Goal: Information Seeking & Learning: Learn about a topic

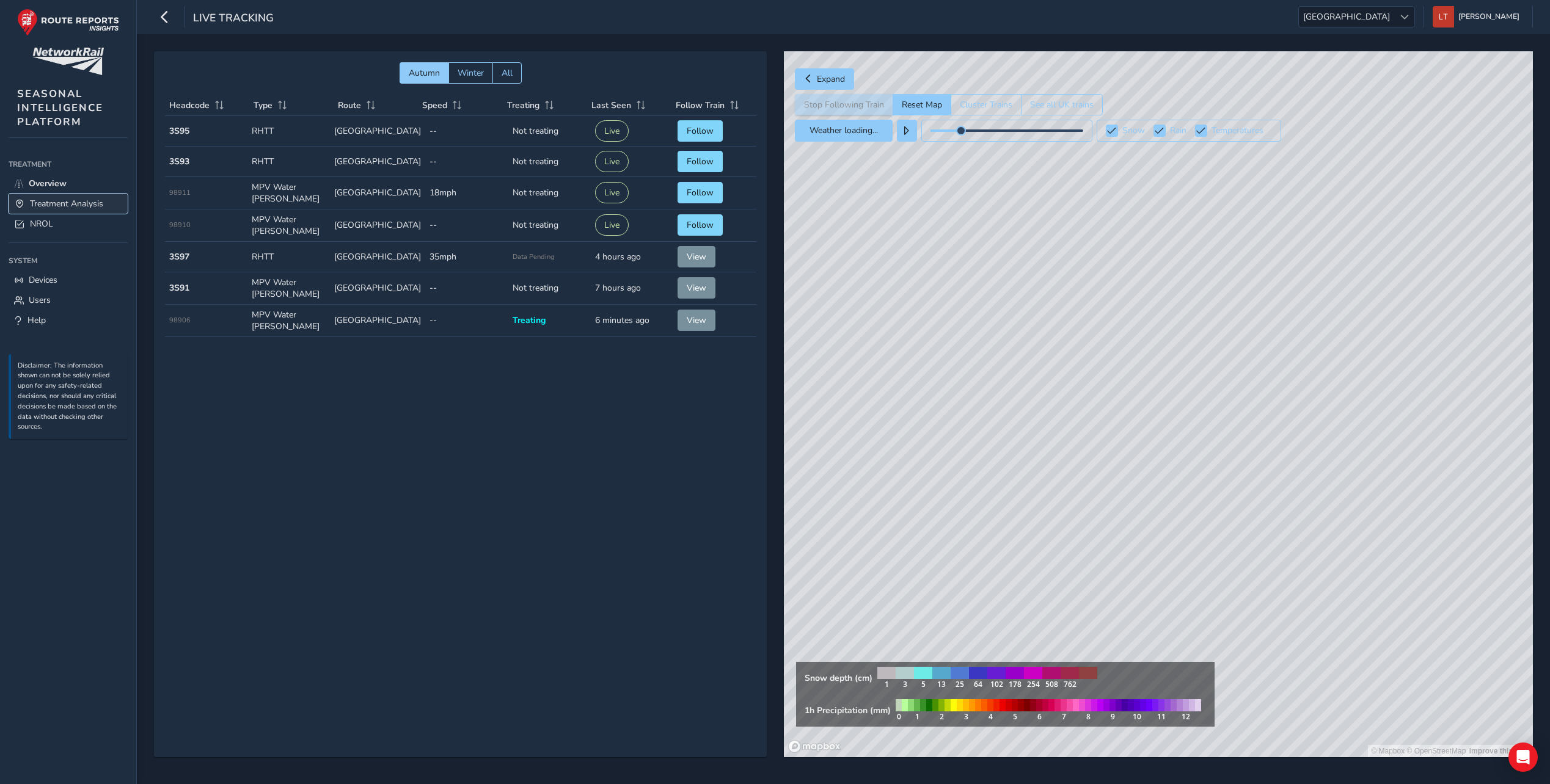
click at [51, 196] on link "Treatment Analysis" at bounding box center [68, 203] width 119 height 20
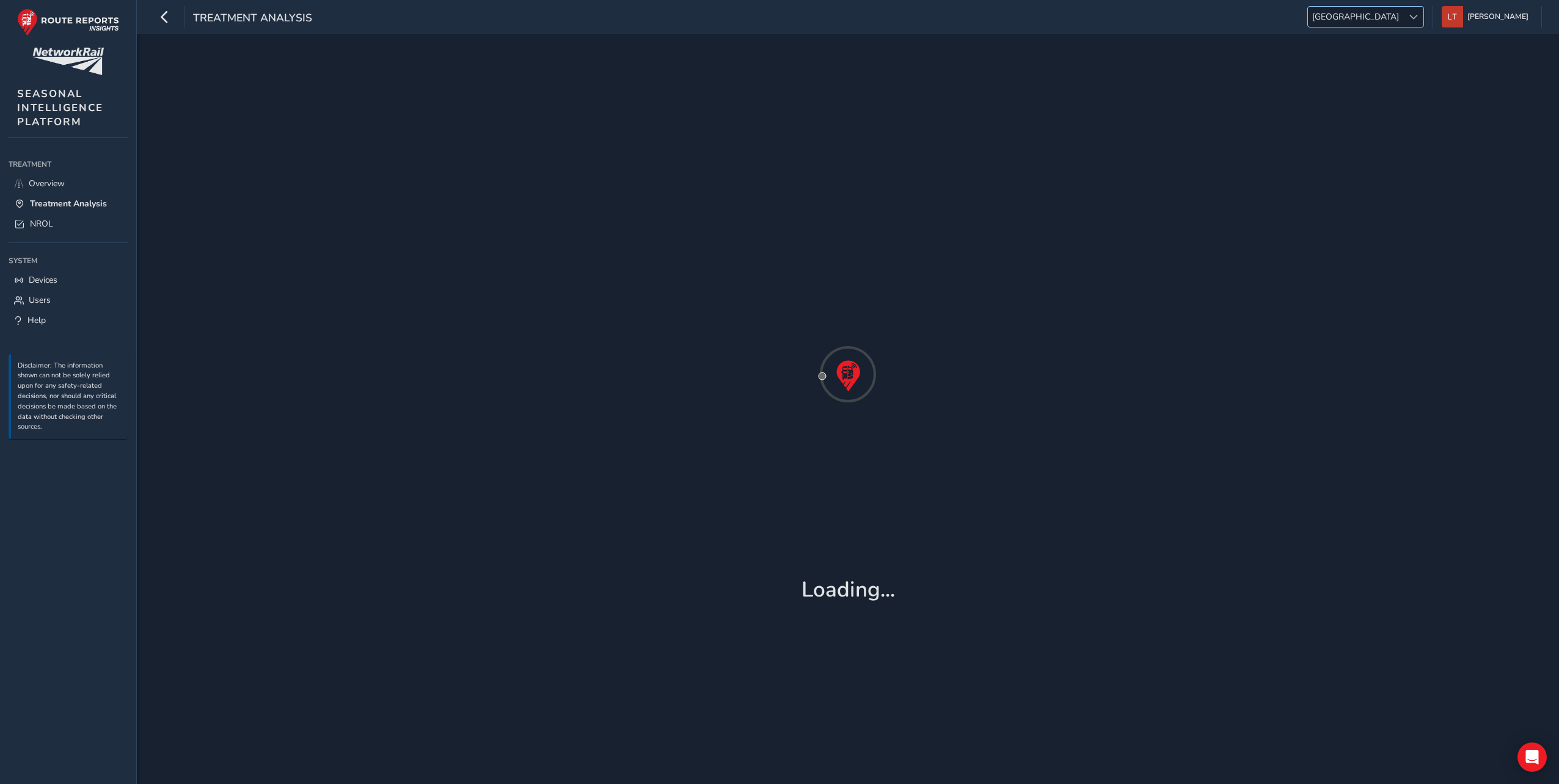
click at [1403, 15] on span "[GEOGRAPHIC_DATA]" at bounding box center [1356, 16] width 95 height 20
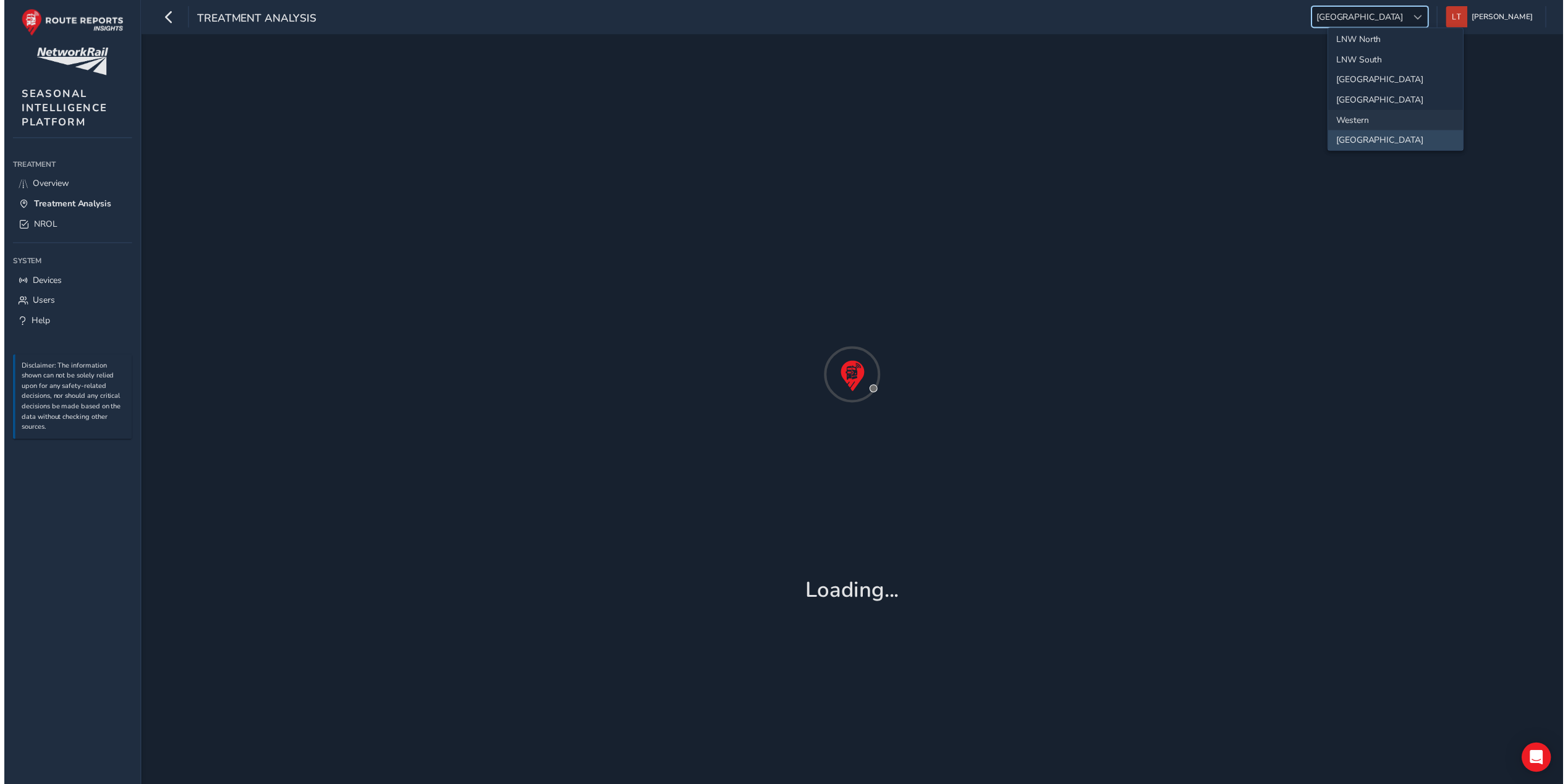
scroll to position [130, 0]
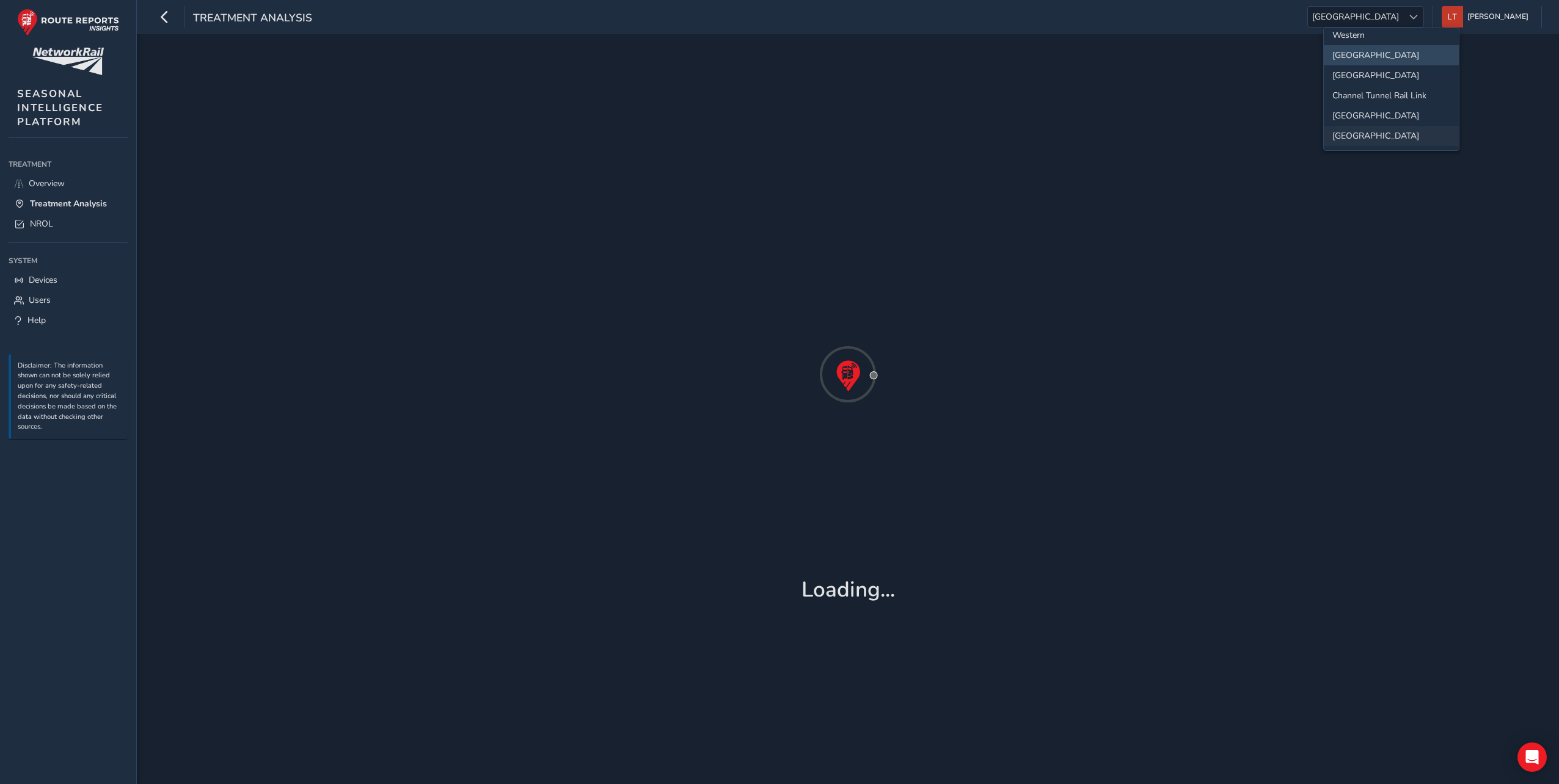
click at [1366, 129] on li "[GEOGRAPHIC_DATA]" at bounding box center [1392, 136] width 135 height 20
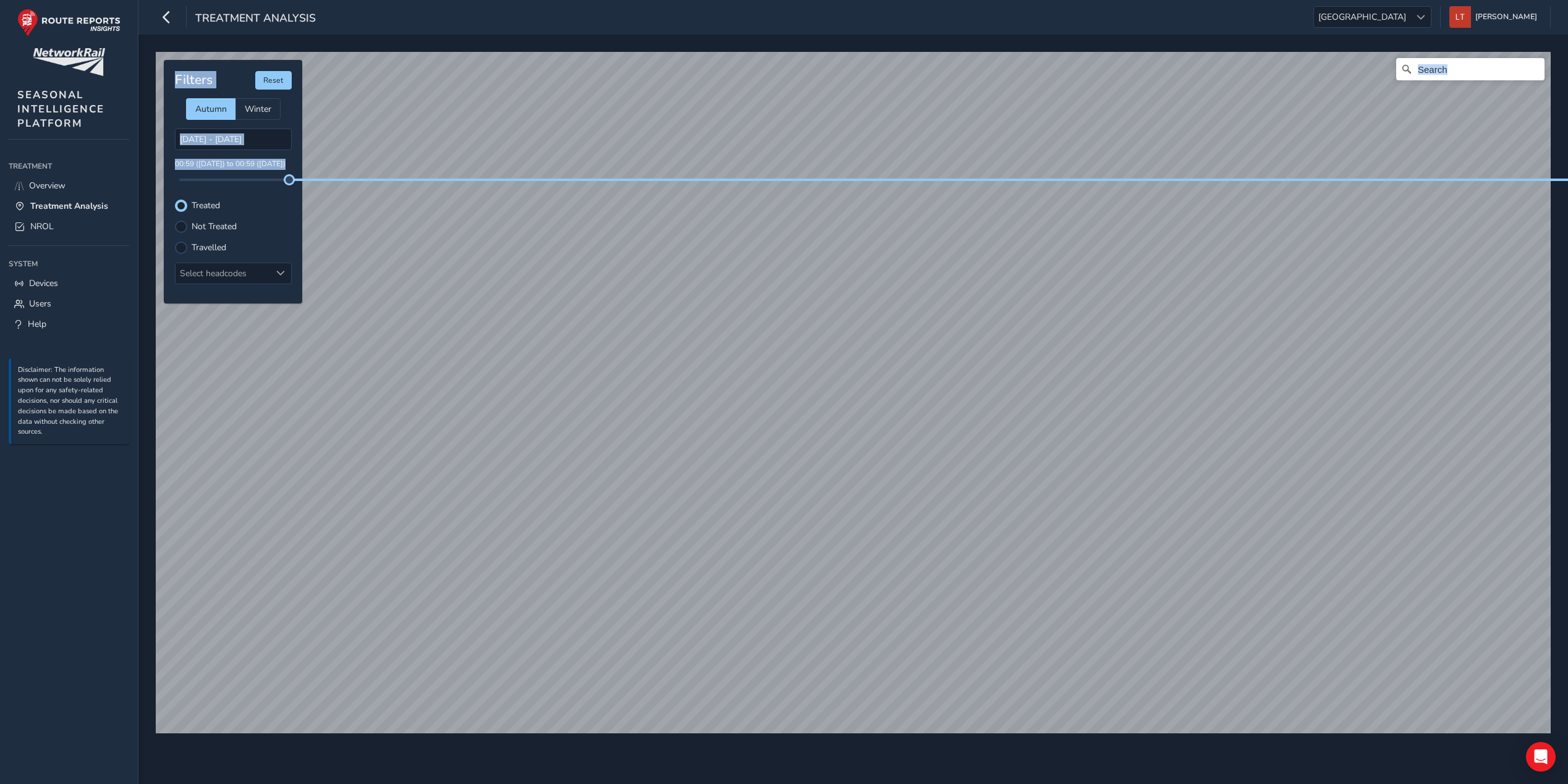
click at [715, 166] on div "© Mapbox © OpenStreetMap Improve this map Filters Reset Autumn Winter [DATE] - …" at bounding box center [853, 387] width 1403 height 680
click at [59, 208] on span "Treatment Analysis" at bounding box center [69, 206] width 78 height 12
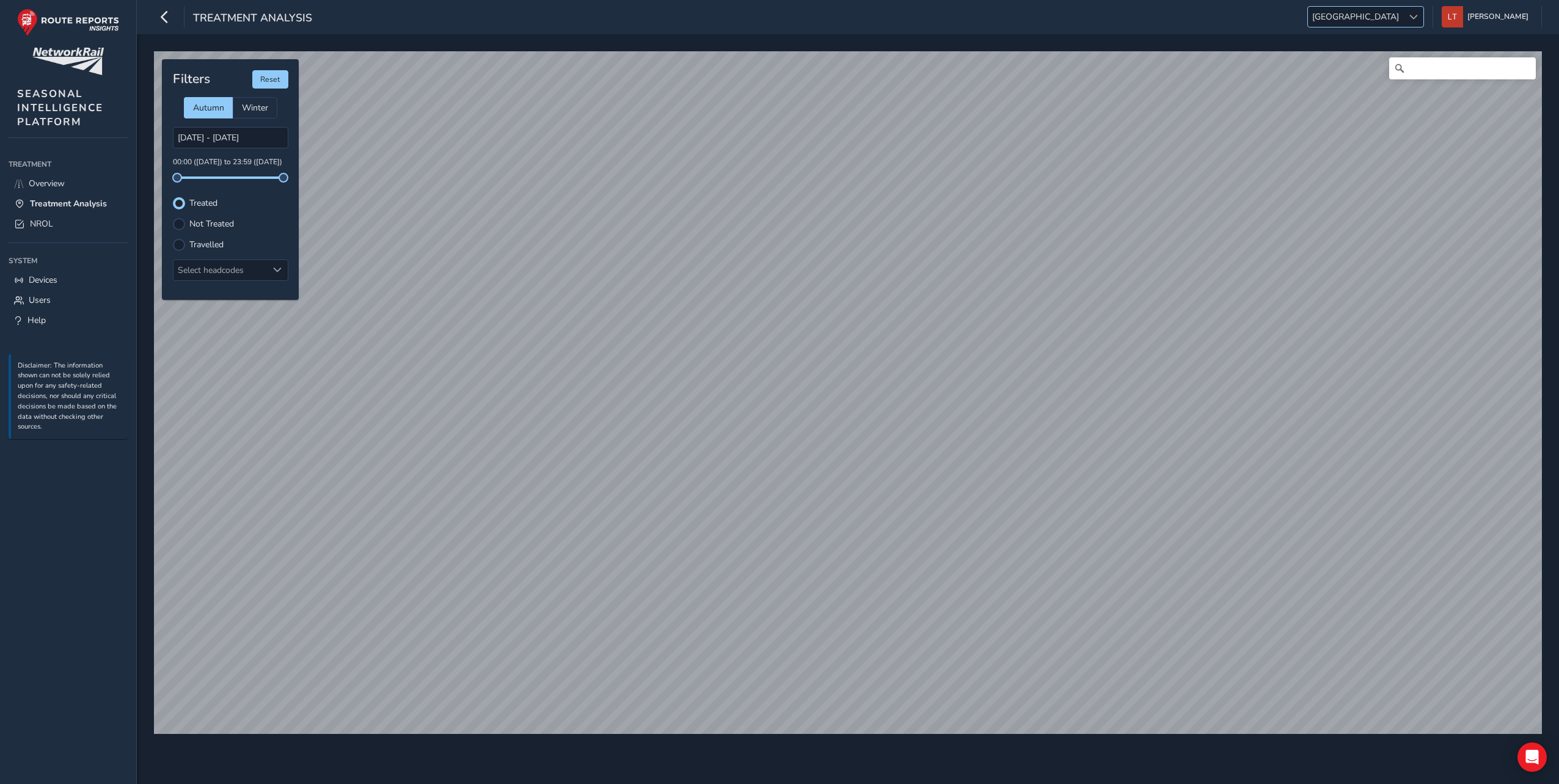
click at [1424, 19] on div at bounding box center [1413, 16] width 20 height 20
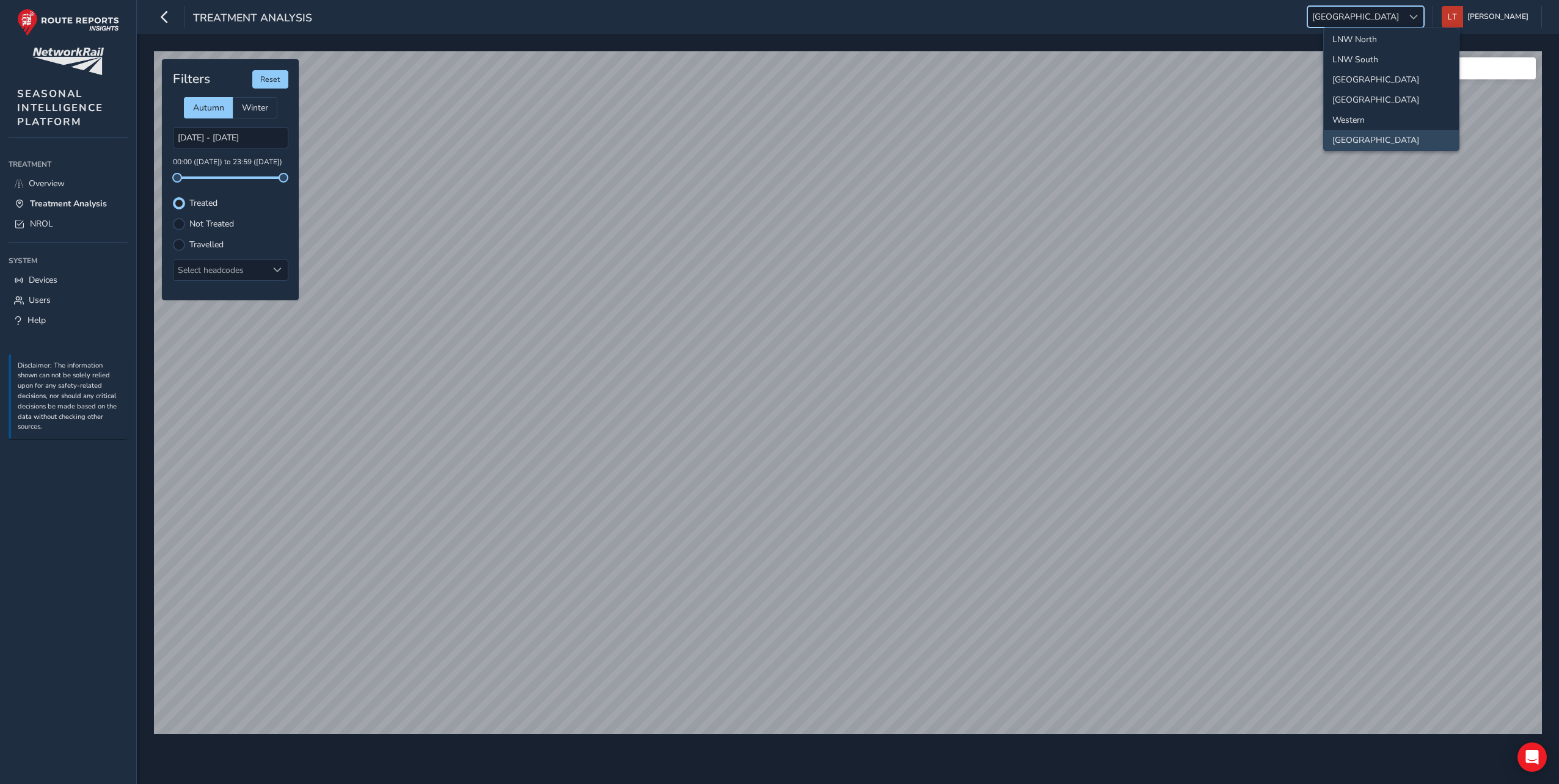
scroll to position [128, 0]
click at [1362, 142] on li "[GEOGRAPHIC_DATA]" at bounding box center [1392, 136] width 135 height 20
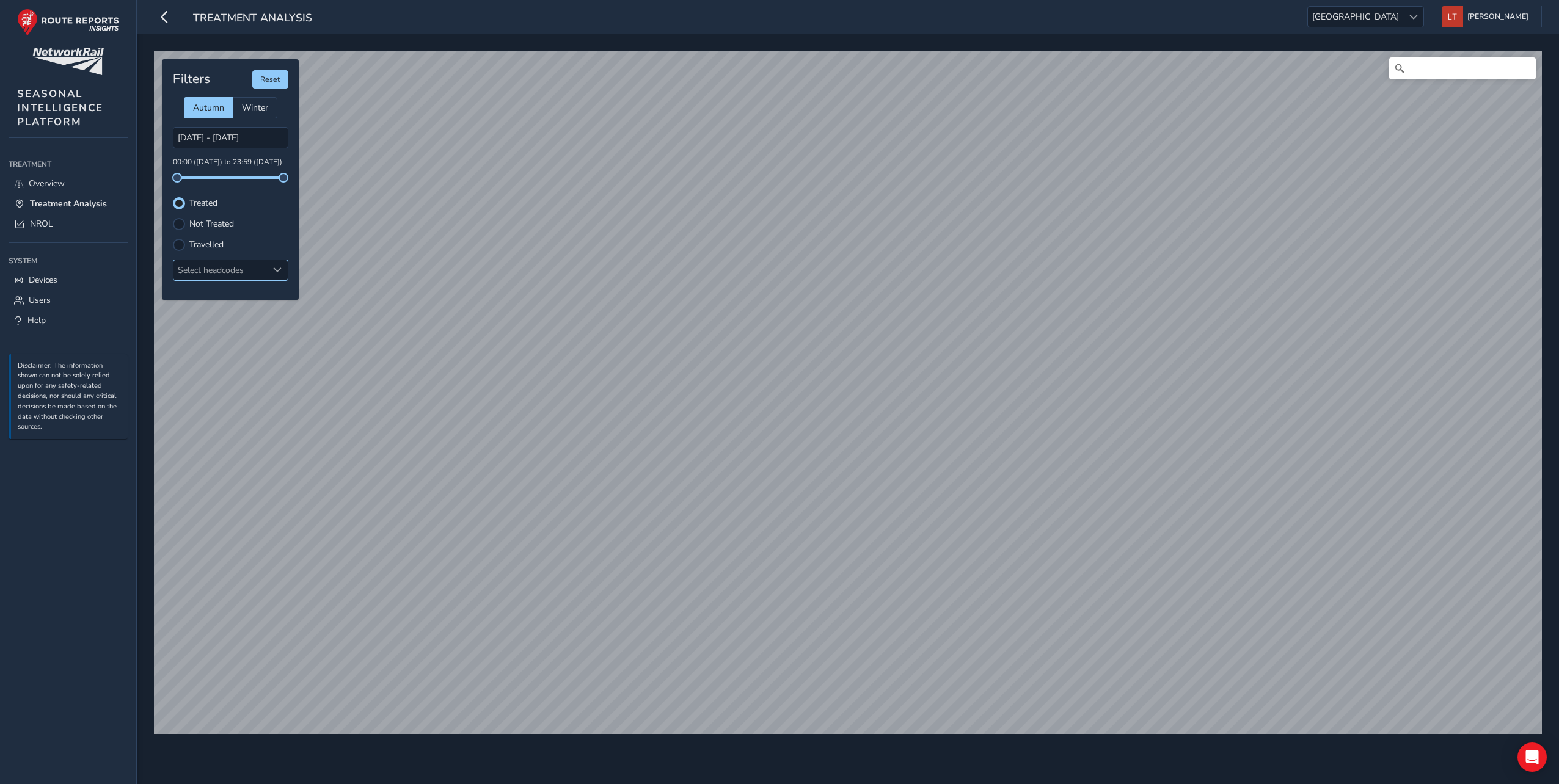
click at [250, 263] on div "Select headcodes" at bounding box center [221, 270] width 94 height 20
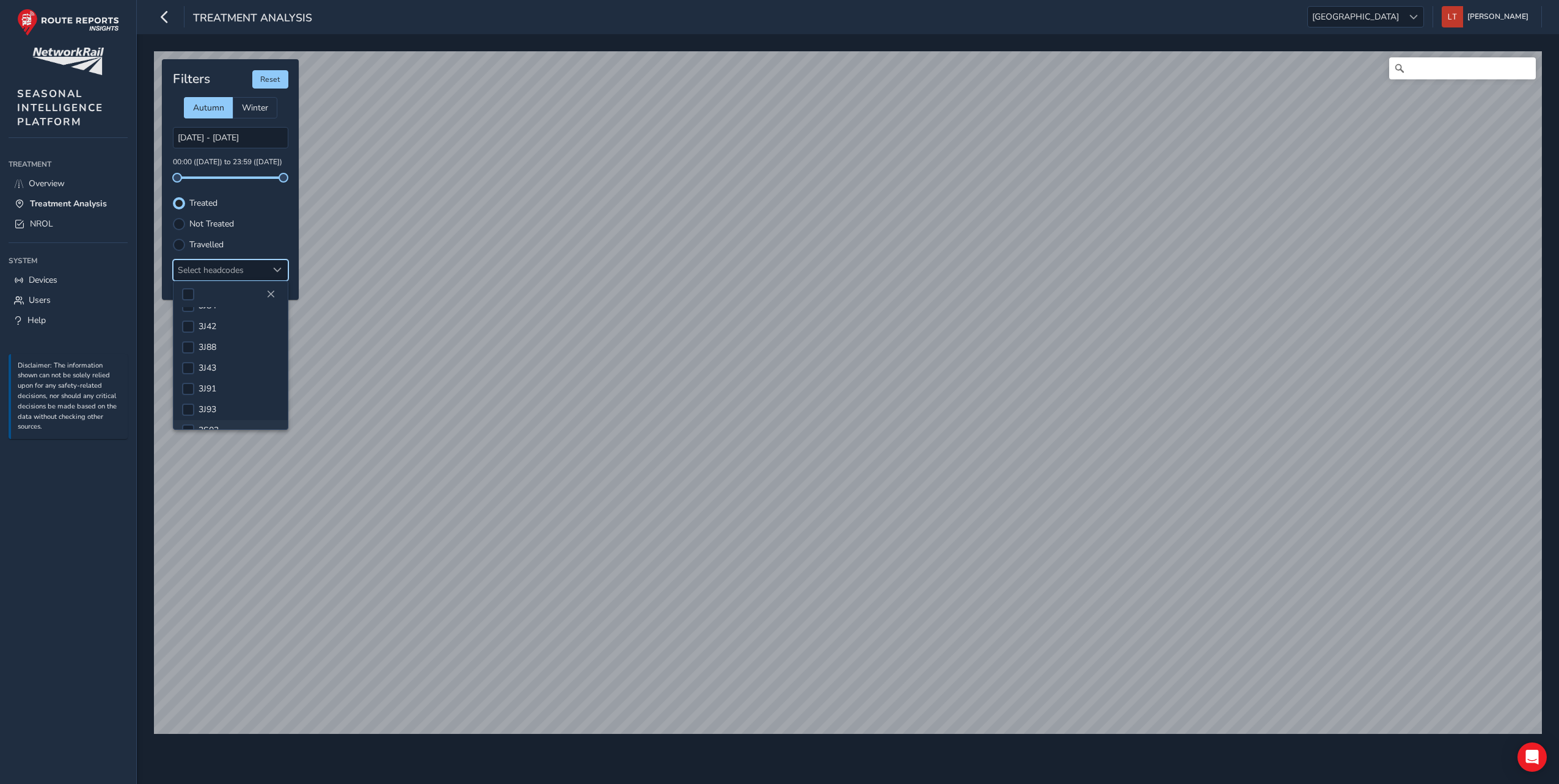
scroll to position [0, 0]
click at [187, 323] on div at bounding box center [188, 322] width 12 height 12
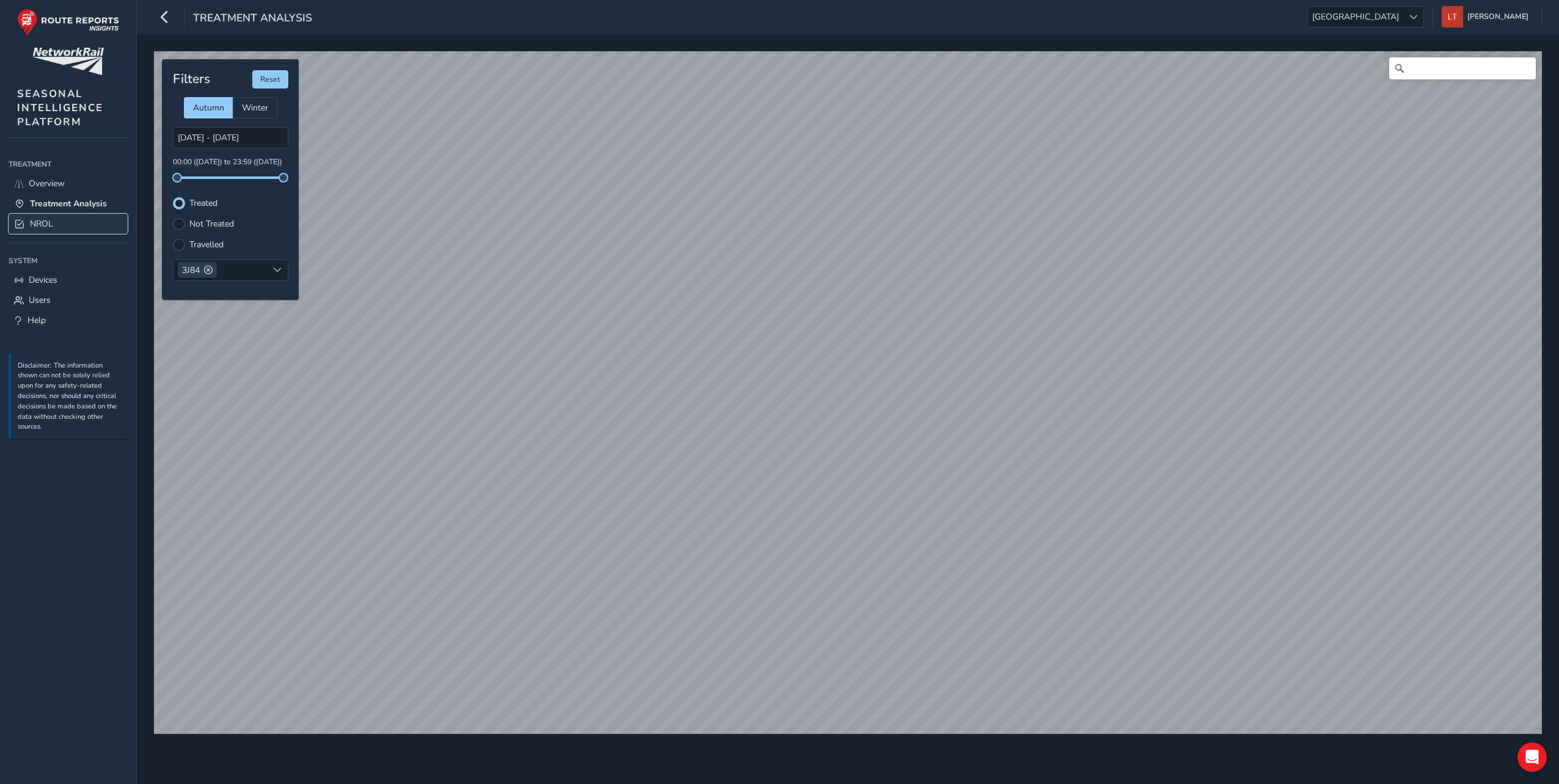
drag, startPoint x: 74, startPoint y: 220, endPoint x: 100, endPoint y: 223, distance: 26.2
click at [74, 220] on link "NROL" at bounding box center [68, 223] width 119 height 20
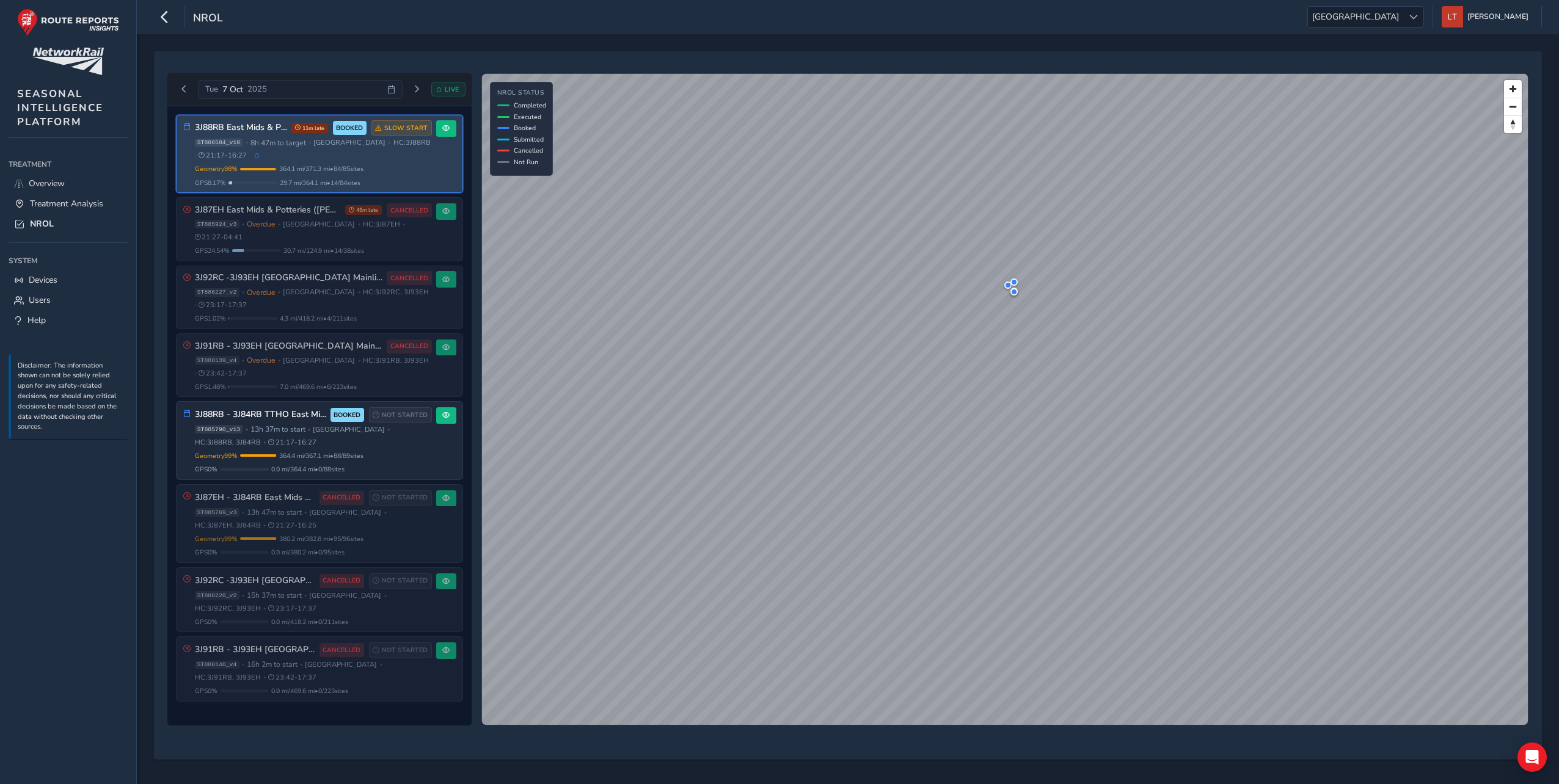
click at [266, 133] on h3 "3J88RB East Mids & Potteries (Kettering first)" at bounding box center [241, 128] width 92 height 10
click at [441, 128] on button at bounding box center [446, 128] width 20 height 16
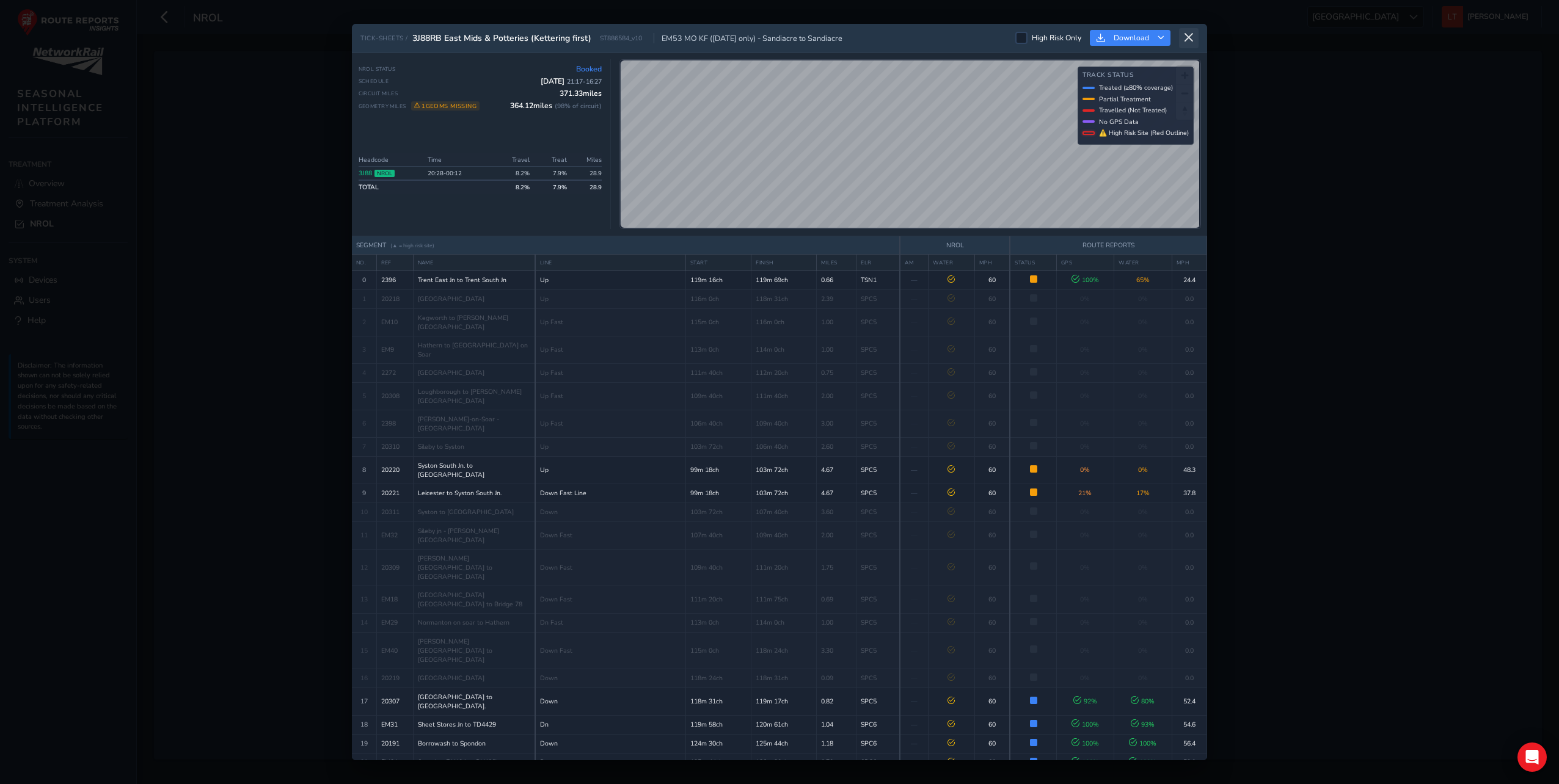
click at [1194, 34] on icon at bounding box center [1189, 37] width 11 height 11
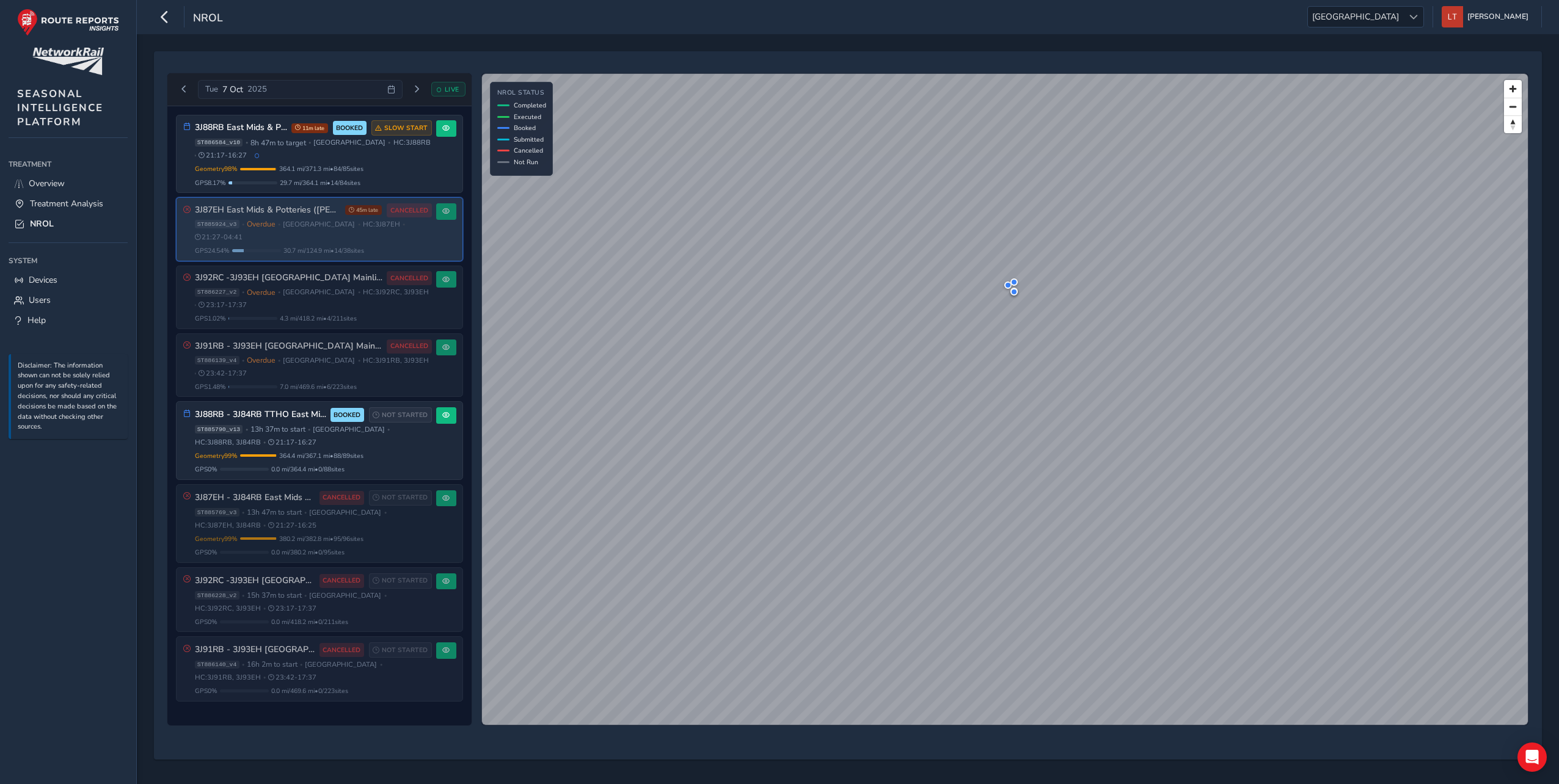
click at [288, 217] on div "3J87EH East Mids & Potteries (Matlock first) 45m late CANCELLED ST885924_v3 • O…" at bounding box center [313, 229] width 237 height 52
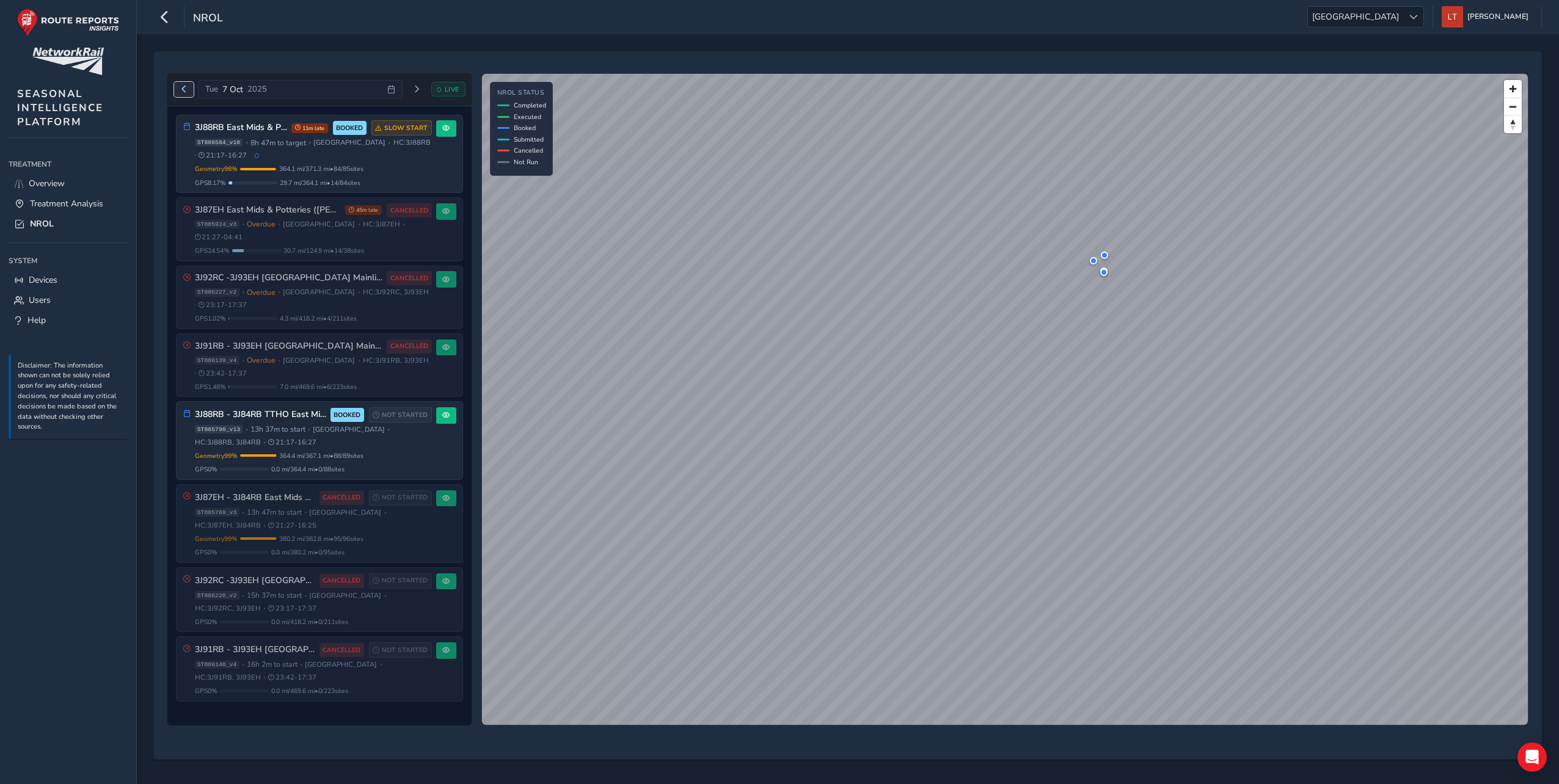
click at [191, 94] on button "Previous day" at bounding box center [183, 89] width 20 height 15
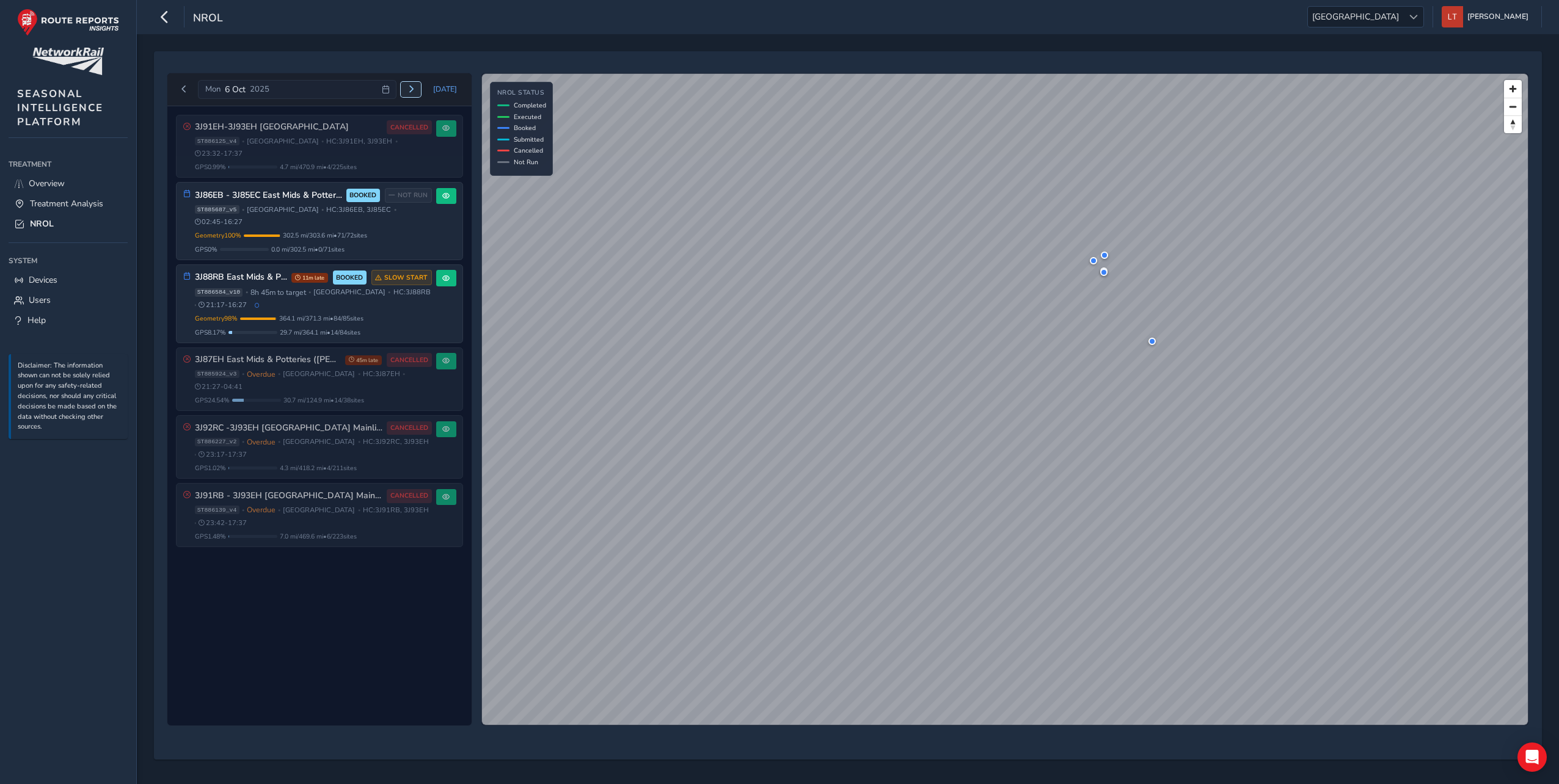
click at [414, 88] on span "Next day" at bounding box center [412, 89] width 7 height 7
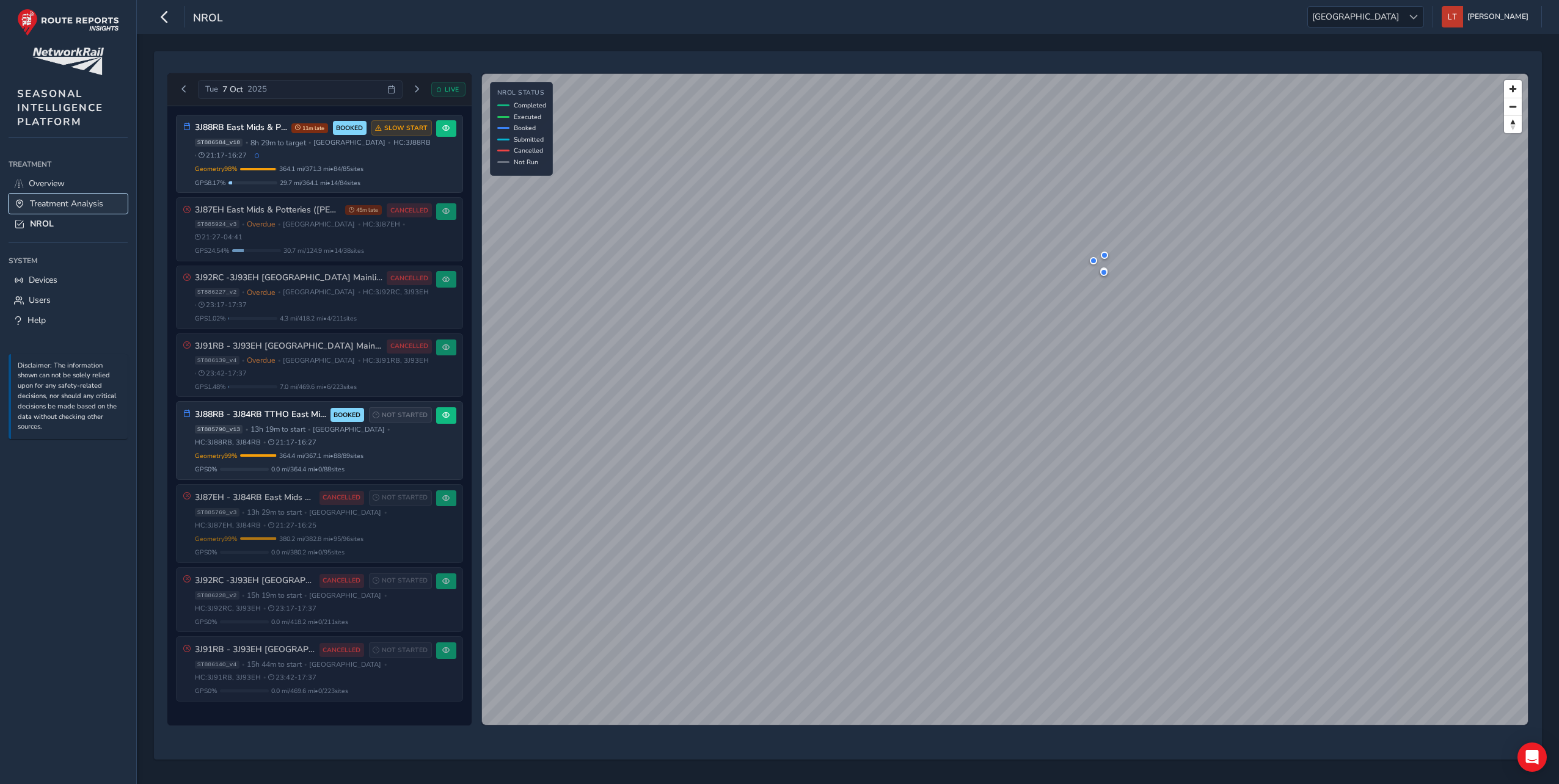
click at [65, 201] on span "Treatment Analysis" at bounding box center [67, 204] width 73 height 12
